Goal: Book appointment/travel/reservation

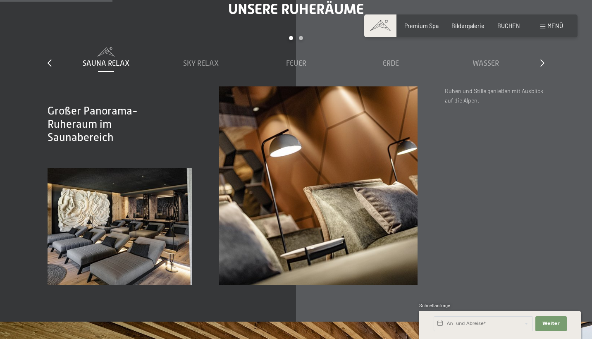
scroll to position [1096, 0]
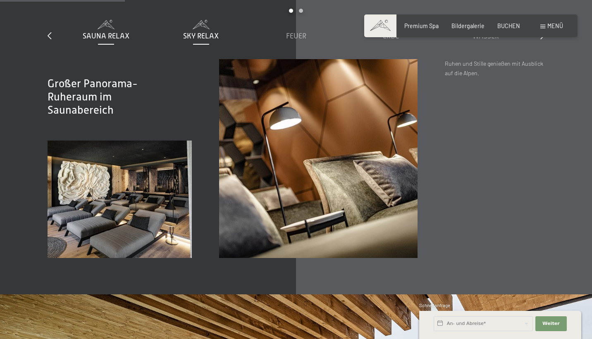
click at [197, 32] on span "Sky Relax" at bounding box center [201, 36] width 36 height 8
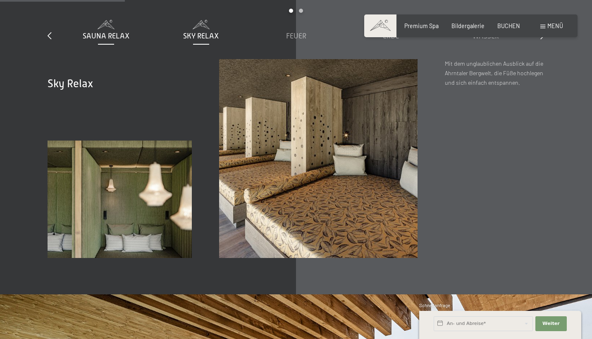
click at [127, 32] on span "Sauna Relax" at bounding box center [106, 36] width 47 height 8
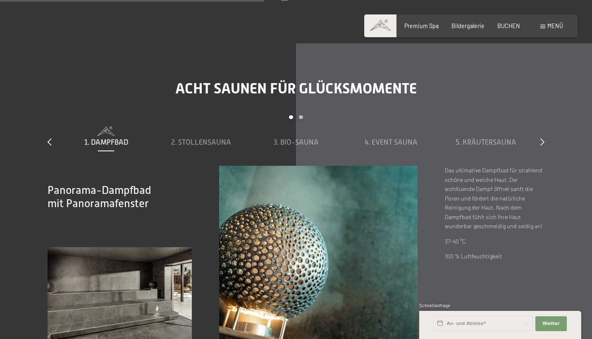
scroll to position [2316, 0]
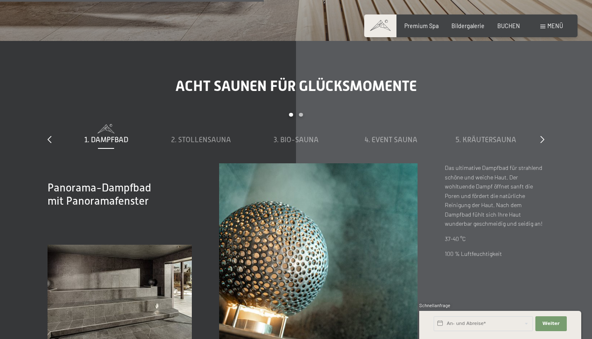
click at [536, 125] on div "slide 1 to 5 of 8 1. Dampfbad 2. Stollensauna 3. Bio-Sauna 4. Event Sauna 5. Kr…" at bounding box center [296, 138] width 496 height 50
click at [536, 127] on div "slide 1 to 5 of 8 1. Dampfbad 2. Stollensauna 3. Bio-Sauna 4. Event Sauna 5. Kr…" at bounding box center [296, 138] width 496 height 50
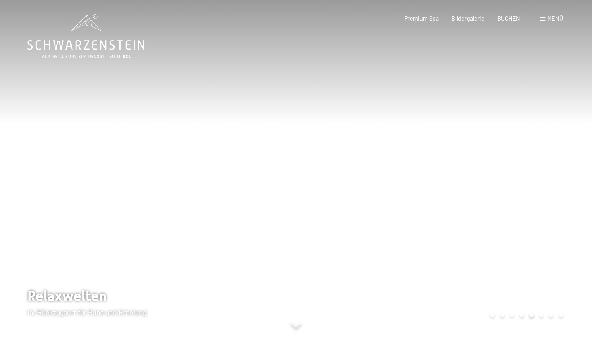
scroll to position [0, 0]
click at [386, 22] on div "Premium Spa Bildergalerie BUCHEN" at bounding box center [456, 18] width 154 height 8
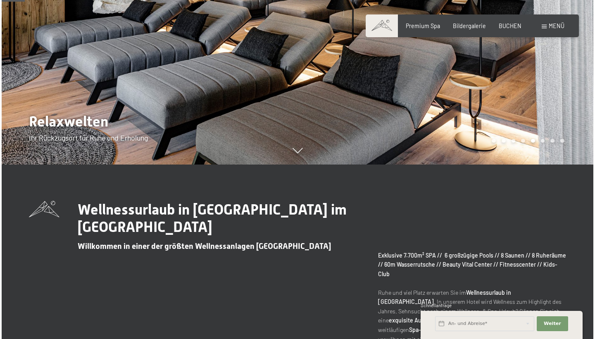
scroll to position [175, 0]
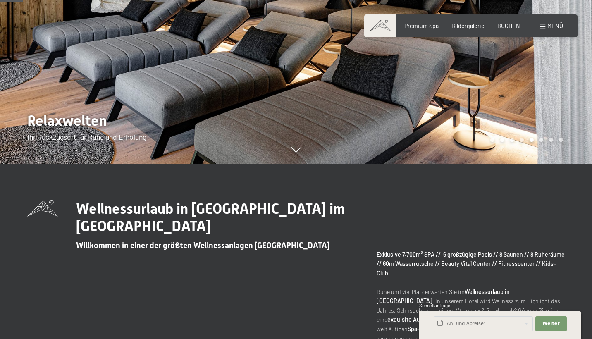
click at [551, 30] on div "Buchen Anfragen Premium Spa Bildergalerie BUCHEN Menü DE IT EN Gutschein Bilder…" at bounding box center [471, 26] width 184 height 8
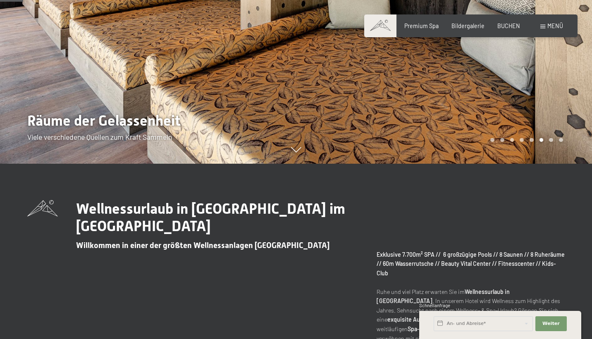
click at [549, 23] on span "Menü" at bounding box center [555, 25] width 16 height 7
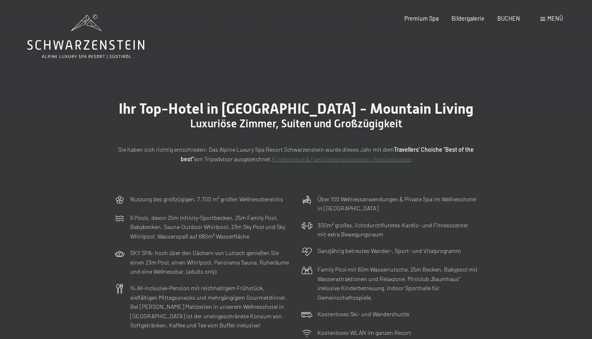
click at [544, 15] on div "Menü" at bounding box center [551, 18] width 23 height 8
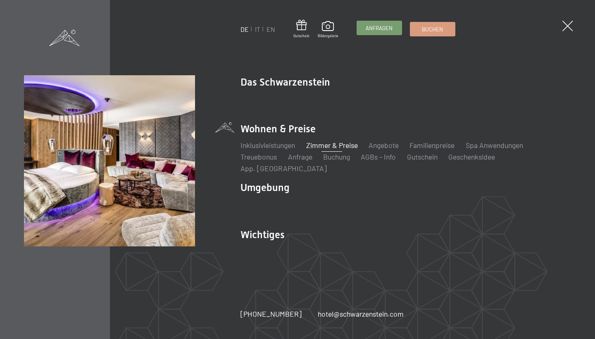
click at [386, 34] on link "Anfragen" at bounding box center [379, 28] width 45 height 14
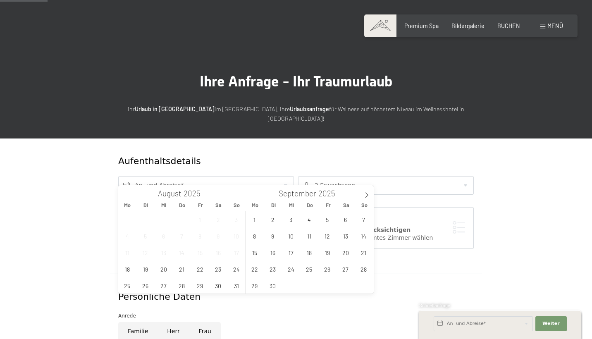
click at [226, 176] on input "text" at bounding box center [206, 185] width 176 height 19
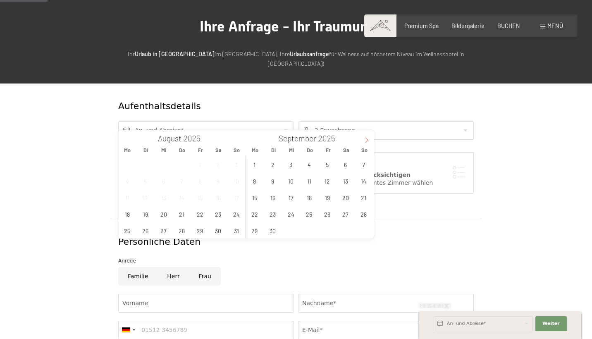
click at [367, 138] on icon at bounding box center [367, 140] width 6 height 6
click at [306, 185] on span "6" at bounding box center [309, 181] width 16 height 16
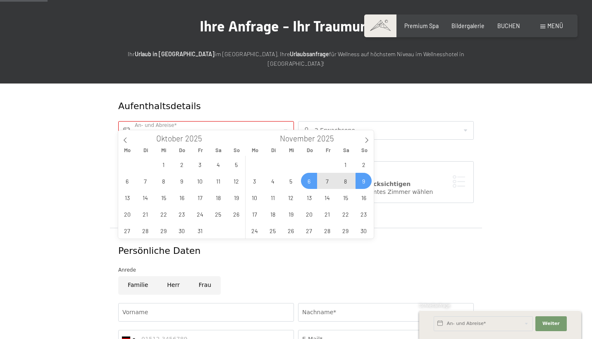
click at [359, 185] on span "9" at bounding box center [363, 181] width 16 height 16
type input "Do. 06.11.2025 - So. 09.11.2025"
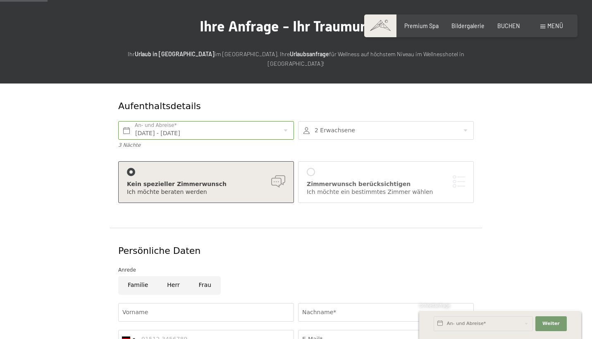
click at [387, 121] on div at bounding box center [386, 130] width 176 height 19
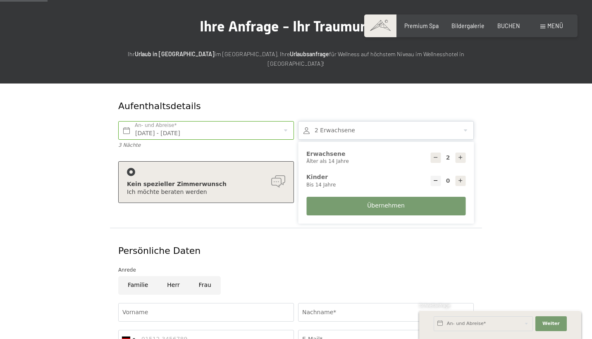
click at [457, 153] on div at bounding box center [460, 158] width 10 height 10
type input "5"
click at [188, 188] on div "Ich möchte beraten werden" at bounding box center [206, 192] width 158 height 8
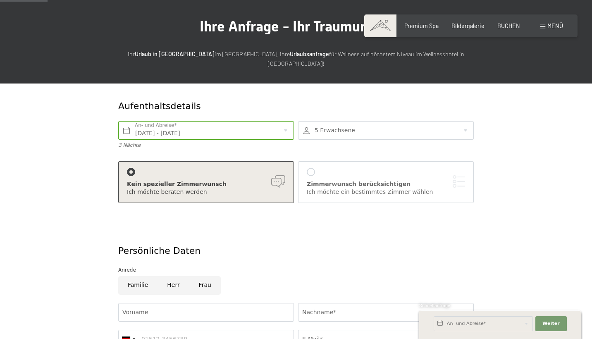
click at [315, 188] on div "Ich möchte ein bestimmtes Zimmer wählen" at bounding box center [386, 192] width 158 height 8
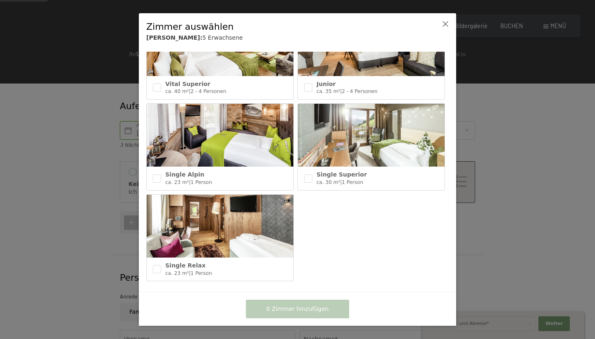
scroll to position [412, 0]
click at [157, 266] on input "checkbox" at bounding box center [157, 269] width 8 height 8
checkbox input "true"
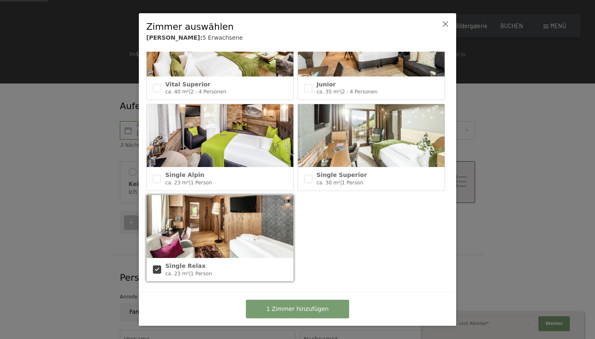
click at [313, 174] on div "Single Superior ca. 30 m² | 1 Person" at bounding box center [371, 178] width 147 height 23
click at [309, 175] on input "checkbox" at bounding box center [308, 179] width 8 height 8
checkbox input "false"
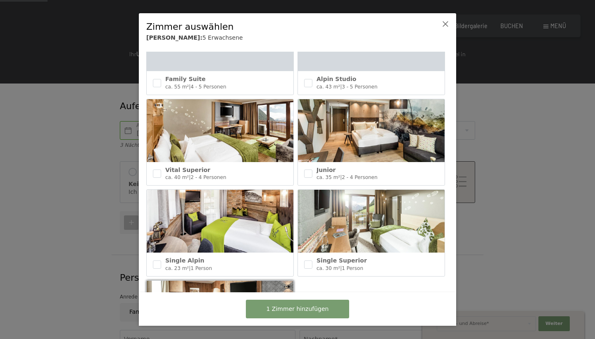
scroll to position [323, 0]
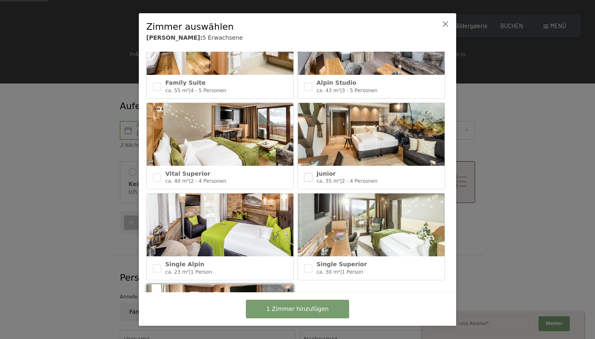
click at [305, 176] on input "checkbox" at bounding box center [308, 177] width 8 height 8
checkbox input "true"
click at [296, 176] on div "Vital Superior ca. 40 m² | 2 - 4 Personen" at bounding box center [371, 147] width 151 height 91
click at [157, 173] on input "checkbox" at bounding box center [157, 177] width 8 height 8
checkbox input "true"
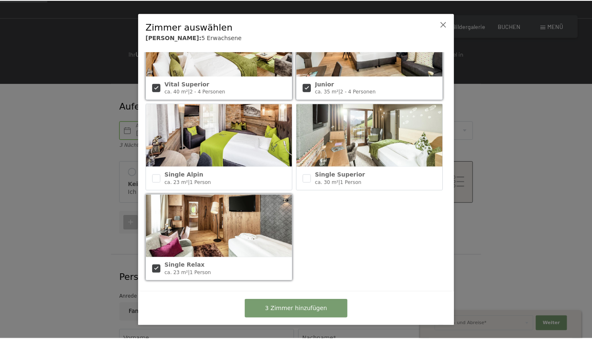
scroll to position [412, 0]
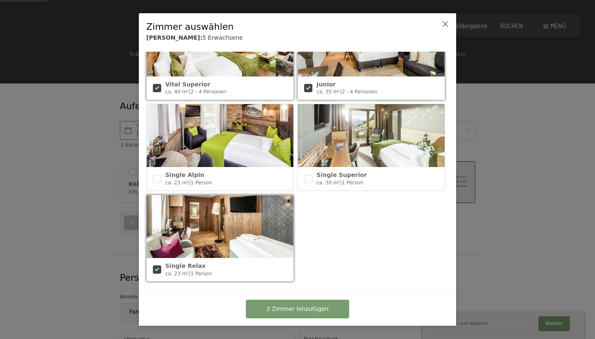
click at [302, 313] on button "3 Zimmer hinzufügen" at bounding box center [297, 309] width 103 height 19
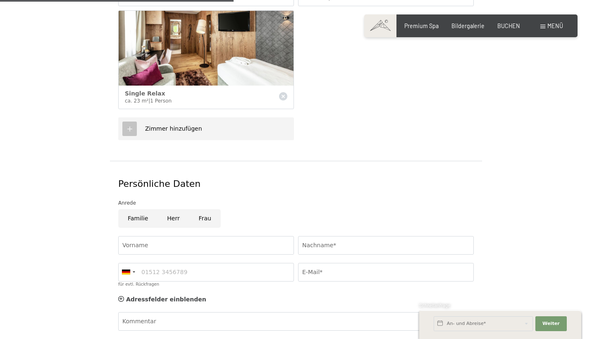
scroll to position [372, 0]
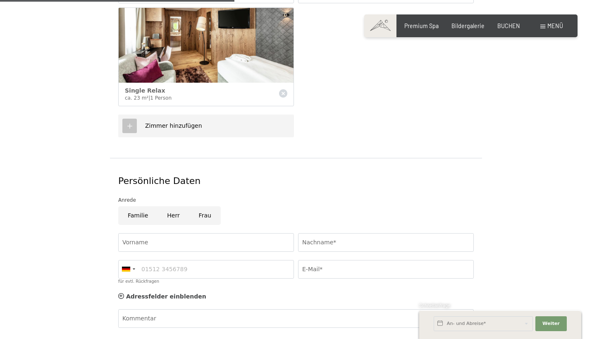
click at [203, 206] on input "Frau" at bounding box center [204, 215] width 31 height 19
radio input "true"
type input "Carina"
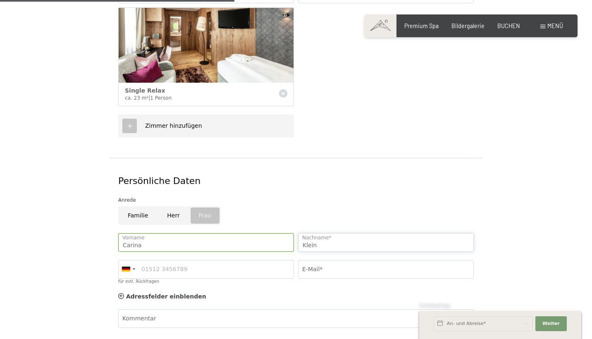
type input "Klein"
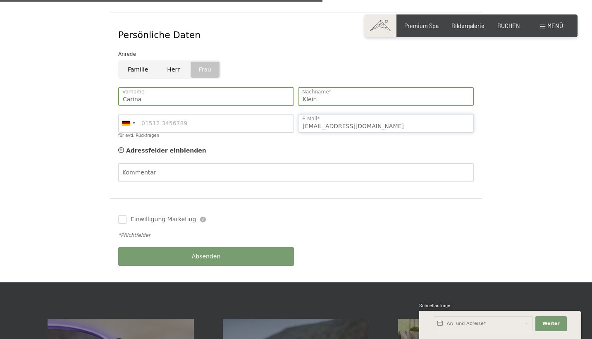
scroll to position [521, 0]
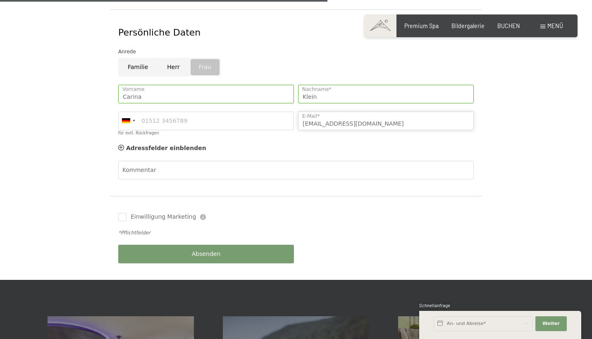
type input "carina.klein55@web.de"
click at [226, 157] on div "Kommentar" at bounding box center [296, 170] width 360 height 27
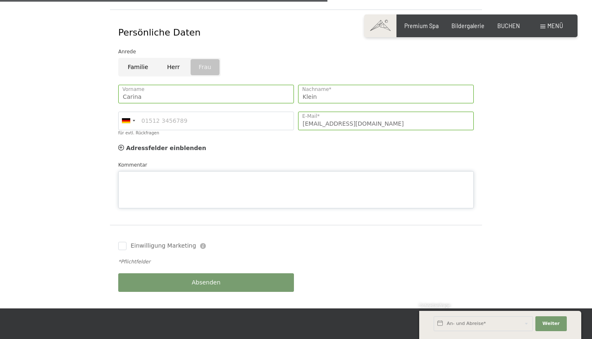
click at [231, 161] on div "Kommentar" at bounding box center [295, 185] width 355 height 48
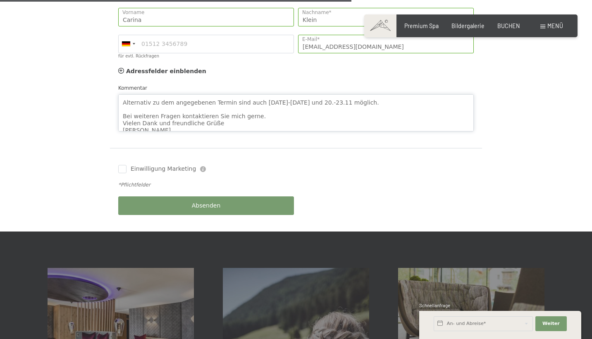
scroll to position [598, 0]
type textarea "Guten Tag, wir interessieren uns für einen Aufenthalt in Ihrem Hotel für unsere…"
click at [231, 193] on span "Einwilligung Marketing*" at bounding box center [250, 193] width 68 height 8
click at [212, 193] on input "Einwilligung Marketing*" at bounding box center [207, 193] width 8 height 8
checkbox input "false"
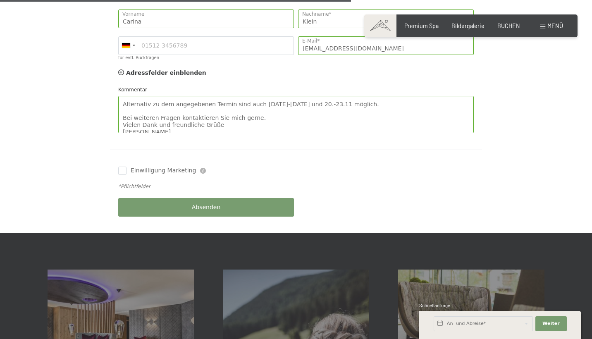
scroll to position [597, 0]
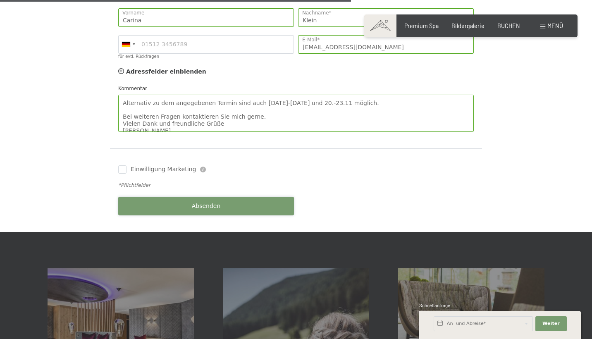
click at [205, 197] on button "Absenden" at bounding box center [206, 206] width 176 height 19
